Goal: Check status: Check status

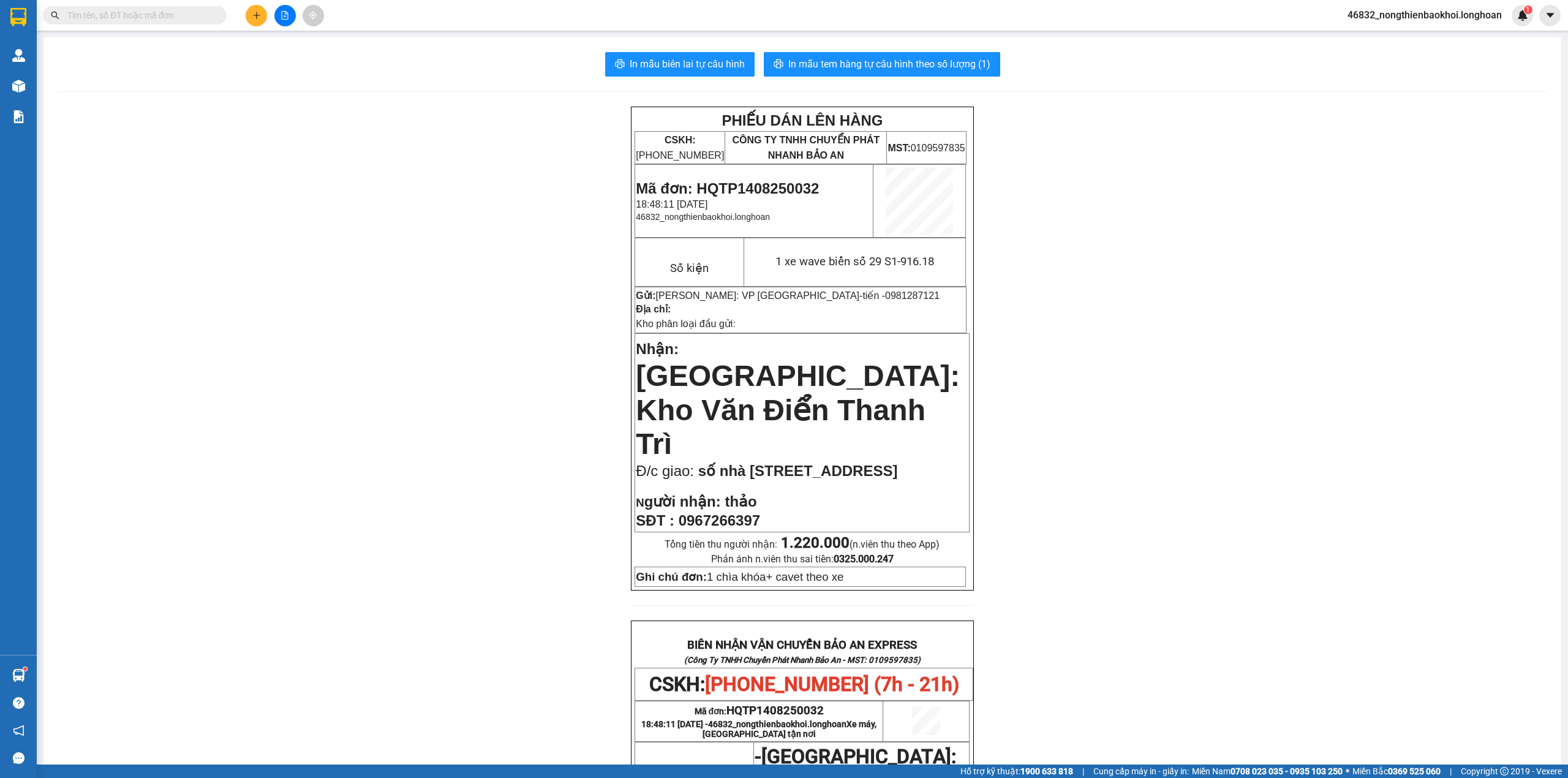
click at [751, 189] on span "Mã đơn: HQTP1408250032" at bounding box center [727, 188] width 183 height 17
click at [766, 186] on span "Mã đơn: HQTP1408250032" at bounding box center [727, 188] width 183 height 17
click at [721, 188] on span "Mã đơn: HQTP1408250032" at bounding box center [727, 188] width 183 height 17
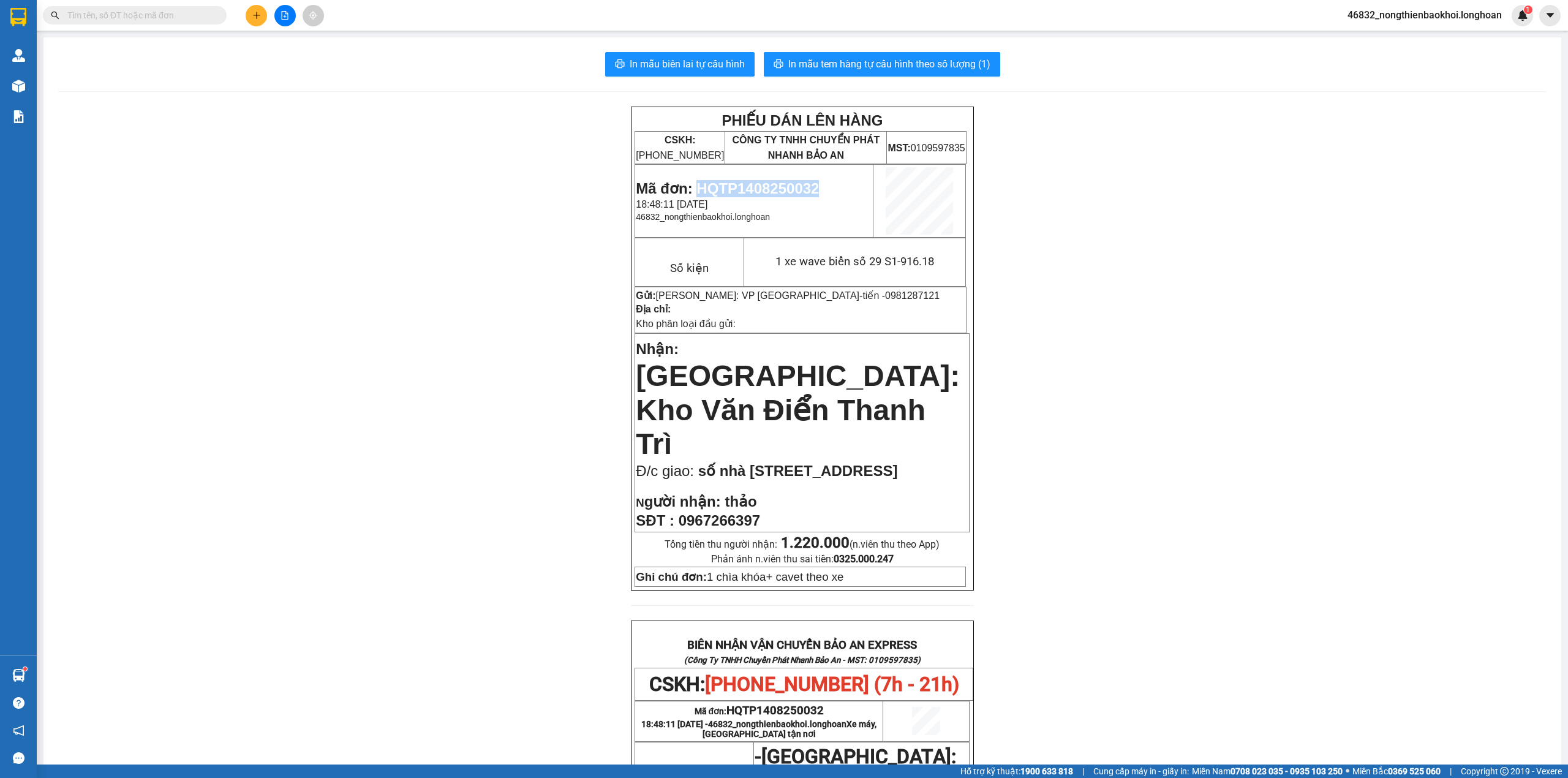
click at [721, 188] on span "Mã đơn: HQTP1408250032" at bounding box center [727, 188] width 183 height 17
copy span "HQTP1408250032"
click at [544, 292] on div "PHIẾU DÁN LÊN HÀNG CSKH: [PHONE_NUMBER] CÔNG TY TNHH CHUYỂN PHÁT NHANH BẢO AN M…" at bounding box center [803, 662] width 1489 height 1110
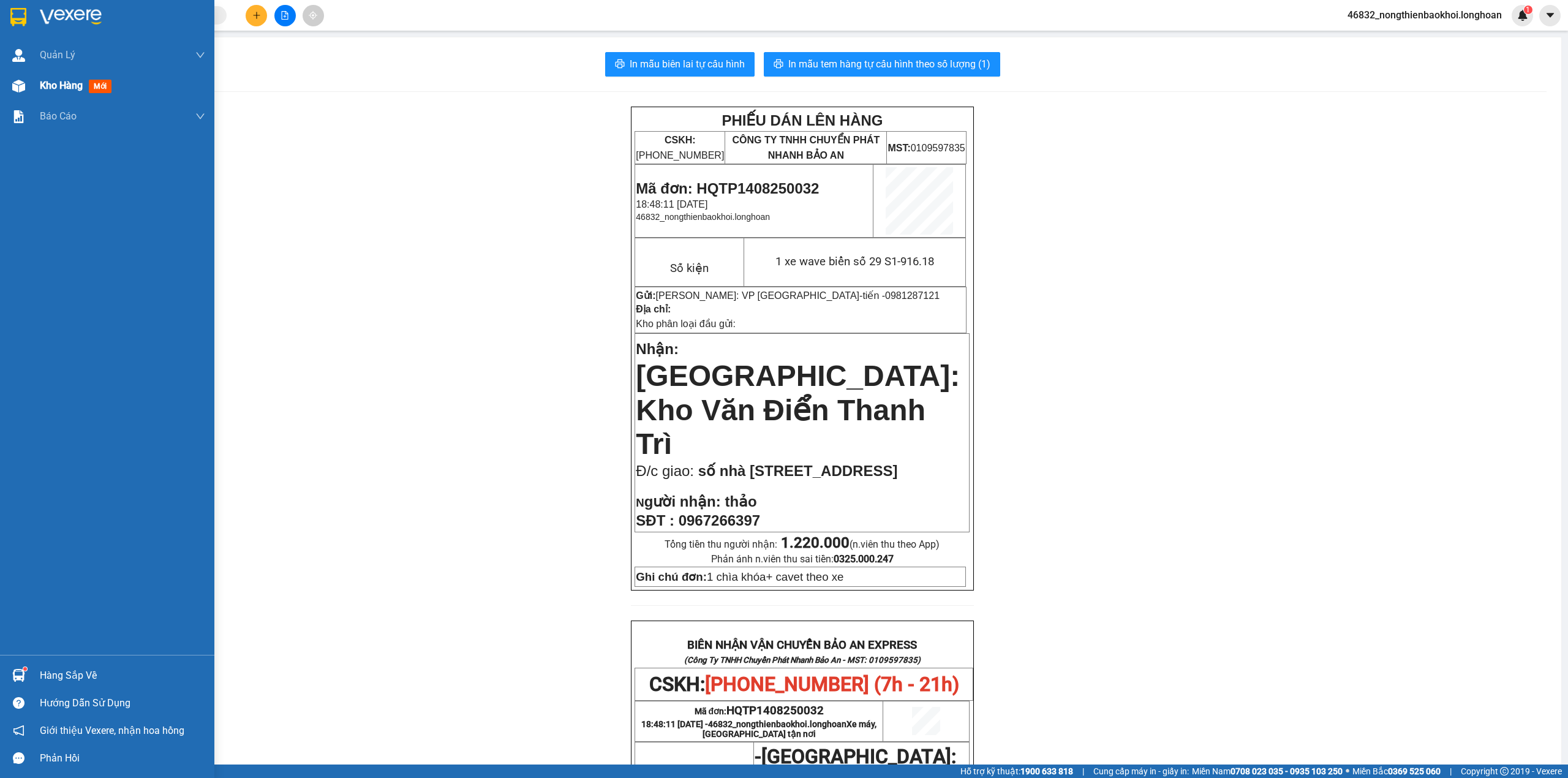
click at [4, 91] on div "Kho hàng mới" at bounding box center [107, 86] width 214 height 30
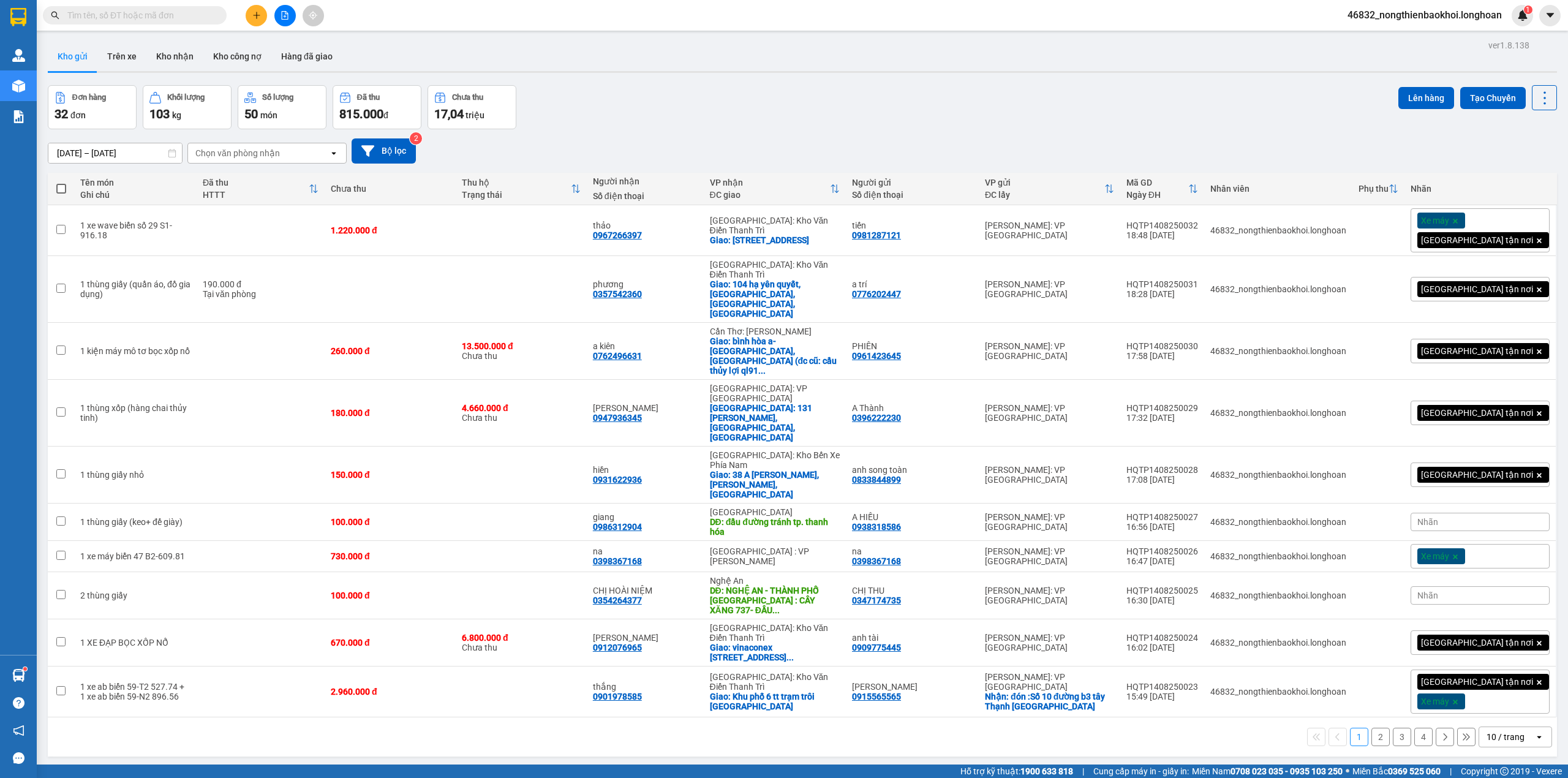
click at [662, 107] on div "Đơn hàng 32 đơn Khối lượng 103 kg Số lượng 50 món Đã thu 815.000 đ Chưa thu 17,…" at bounding box center [803, 107] width 1509 height 44
click at [1198, 546] on div "HQTP1408250026" at bounding box center [1162, 551] width 71 height 10
checkbox input "false"
copy div "HQTP1408250026"
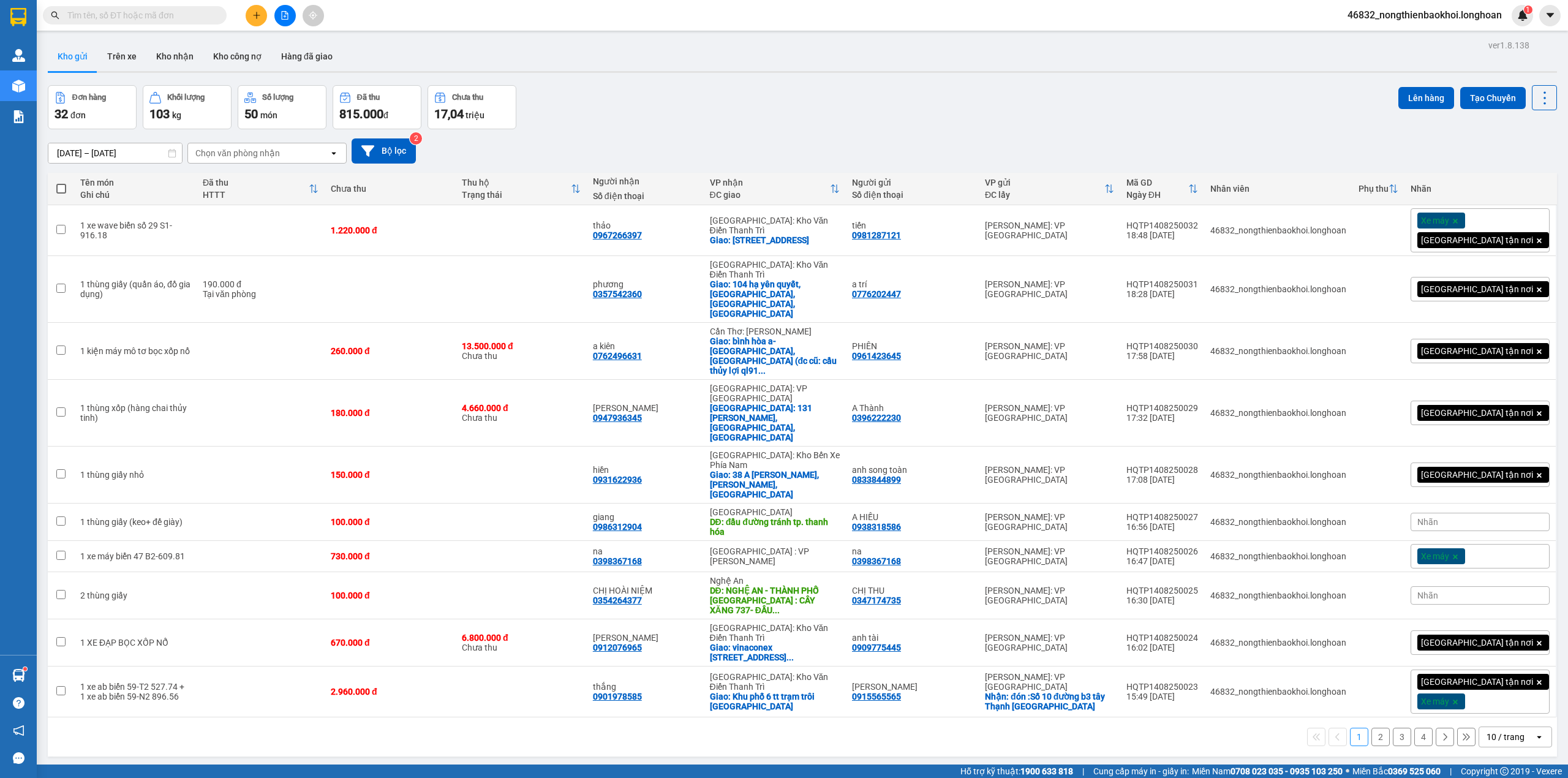
click at [753, 104] on div "Đơn hàng 32 đơn Khối lượng 103 kg Số lượng 50 món Đã thu 815.000 đ Chưa thu 17,…" at bounding box center [803, 107] width 1509 height 44
click at [896, 125] on div "Đơn hàng 32 đơn Khối lượng 103 kg Số lượng 50 món Đã thu 815.000 đ Chưa thu 17,…" at bounding box center [803, 107] width 1509 height 44
click at [784, 87] on div "Đơn hàng 32 đơn Khối lượng 103 kg Số lượng 50 món Đã thu 815.000 đ Chưa thu 17,…" at bounding box center [803, 107] width 1509 height 44
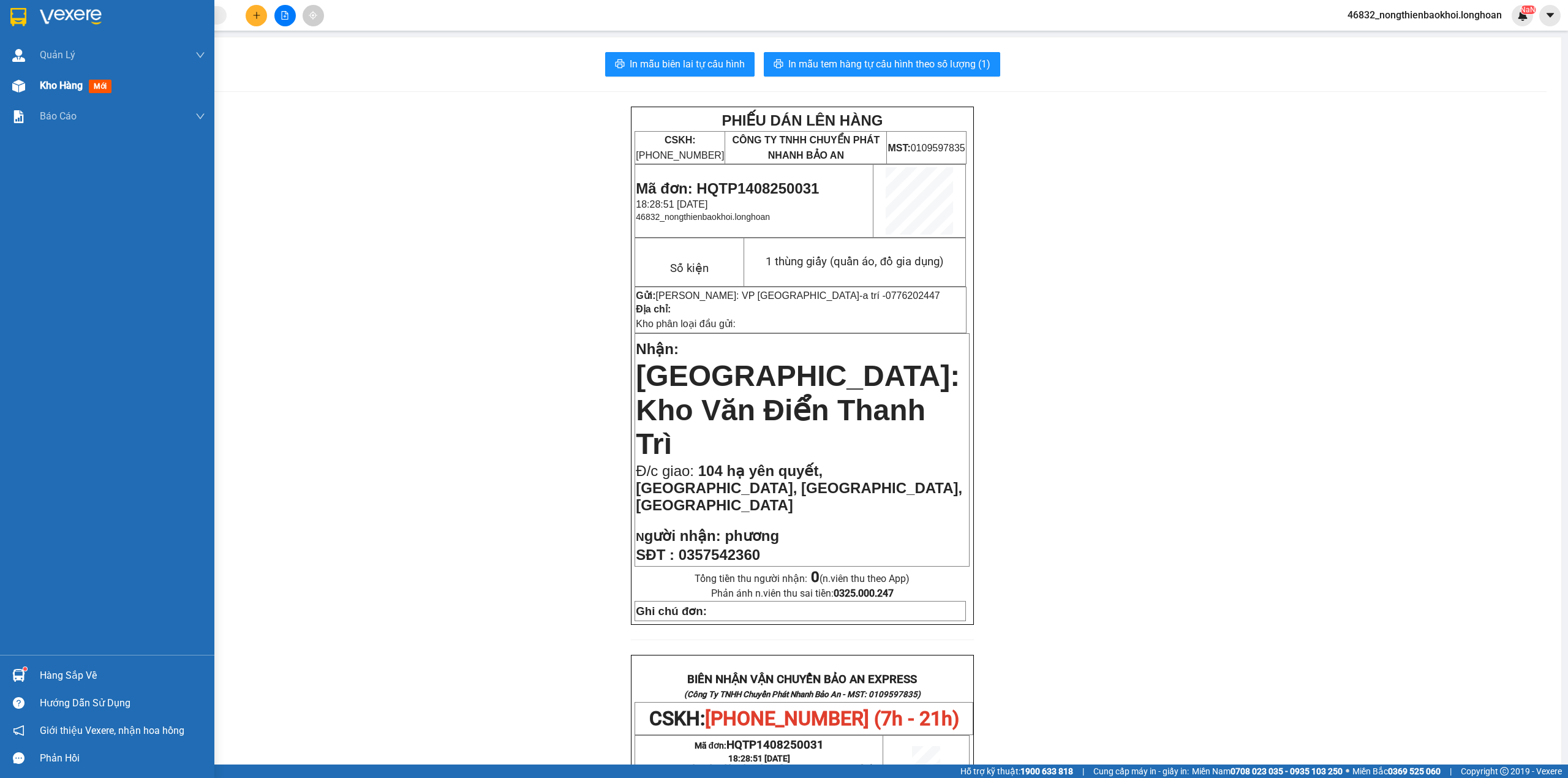
click at [26, 87] on div at bounding box center [18, 86] width 22 height 22
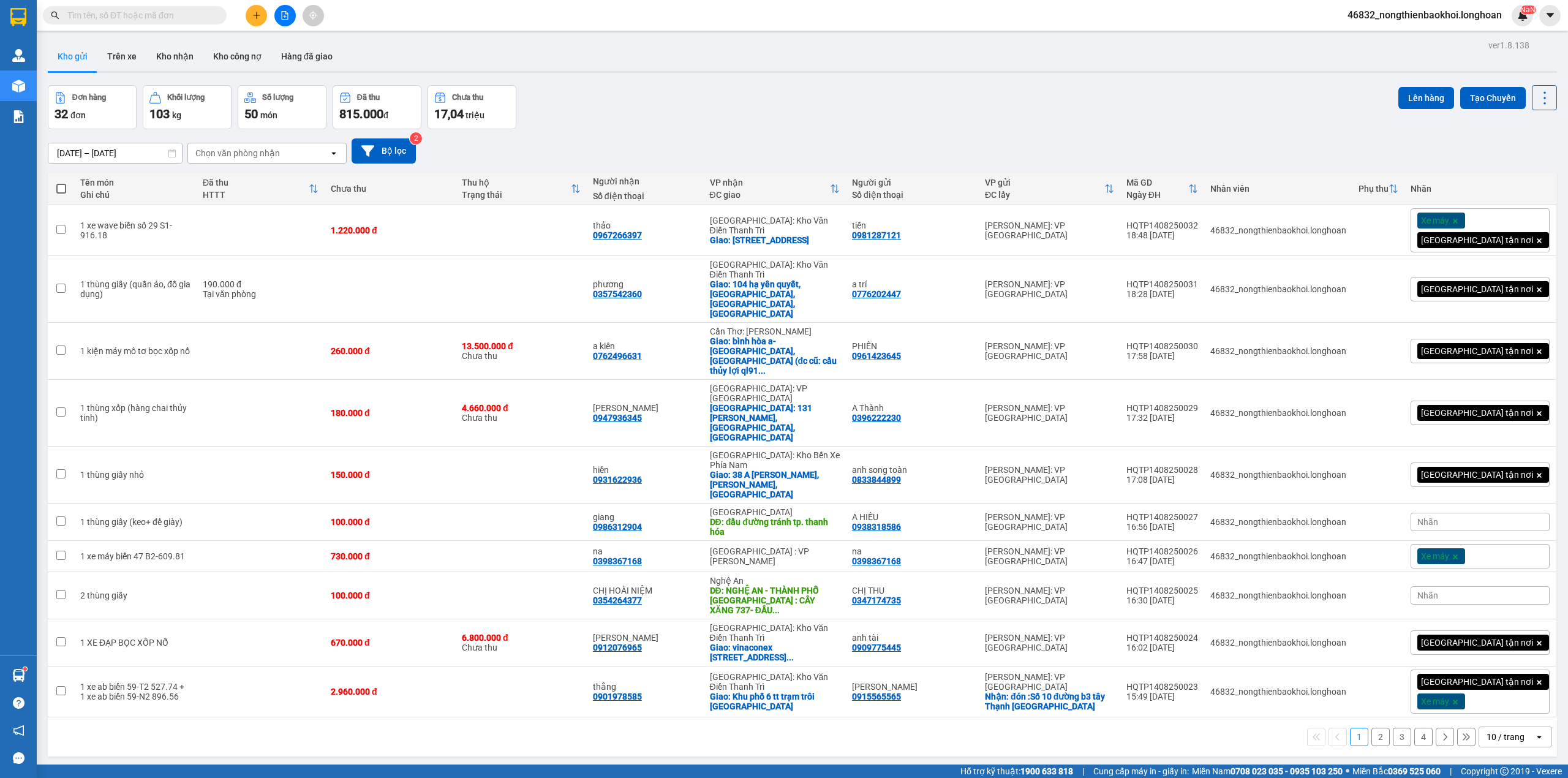
click at [471, 658] on div "ver 1.8.138 Kho gửi Trên xe Kho nhận Kho công nợ Hàng đã giao Đơn hàng 32 đơn K…" at bounding box center [802, 426] width 1519 height 778
click at [432, 671] on div "ver 1.8.138 Kho gửi Trên xe Kho nhận Kho công nợ Hàng đã giao Đơn hàng 32 đơn K…" at bounding box center [802, 426] width 1519 height 778
click at [770, 115] on div "Đơn hàng 32 đơn Khối lượng 103 kg Số lượng 50 món Đã thu 815.000 đ Chưa thu 17,…" at bounding box center [803, 107] width 1509 height 44
